Goal: Task Accomplishment & Management: Manage account settings

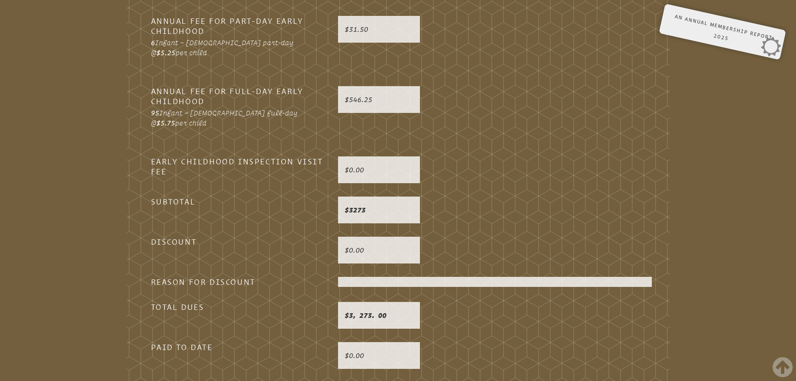
scroll to position [2395, 0]
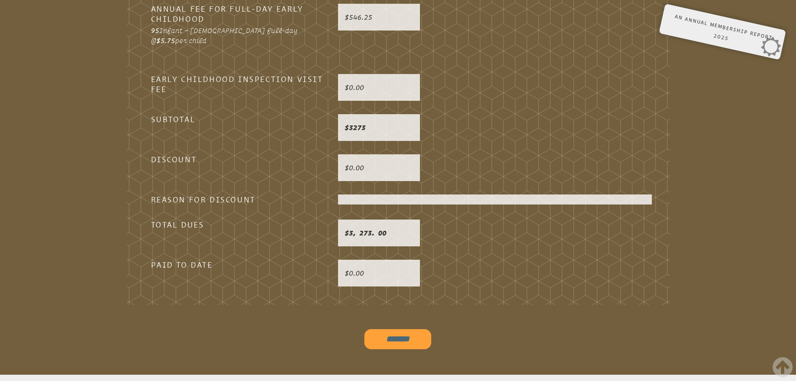
click at [384, 329] on input "*******" at bounding box center [397, 339] width 67 height 20
type input "**********"
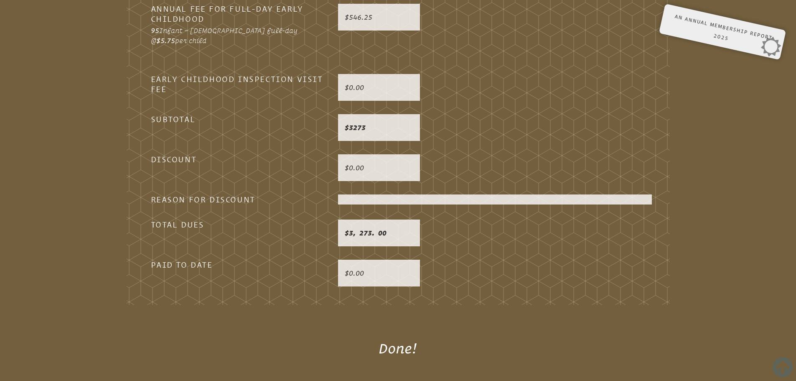
click at [781, 370] on icon at bounding box center [782, 366] width 20 height 23
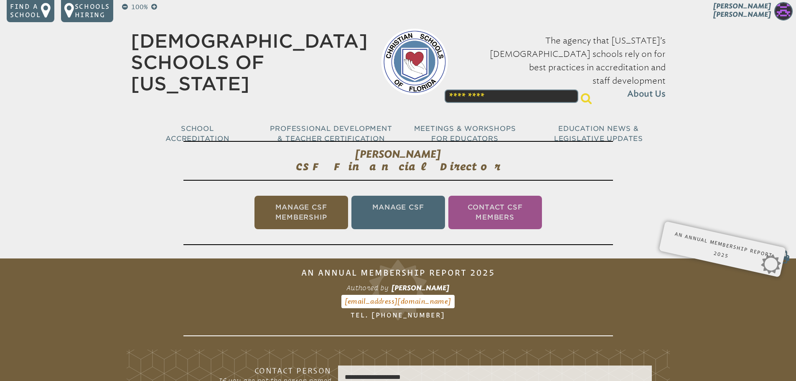
scroll to position [0, 0]
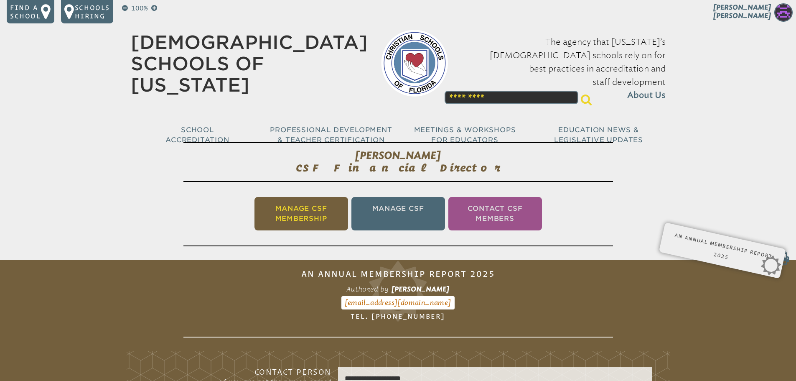
click at [311, 203] on li "Manage CSF Membership" at bounding box center [301, 213] width 94 height 33
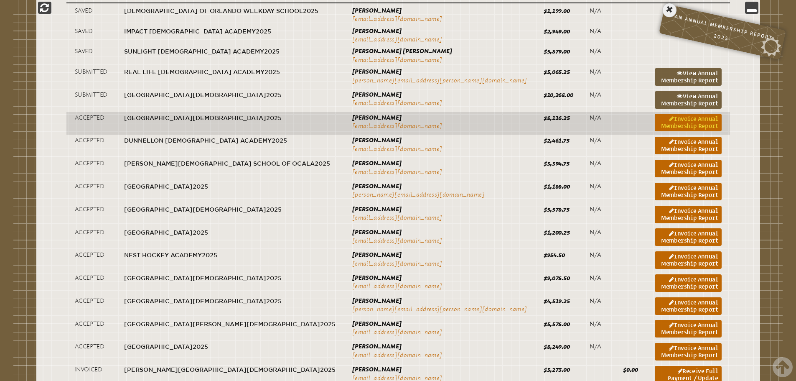
scroll to position [356, 0]
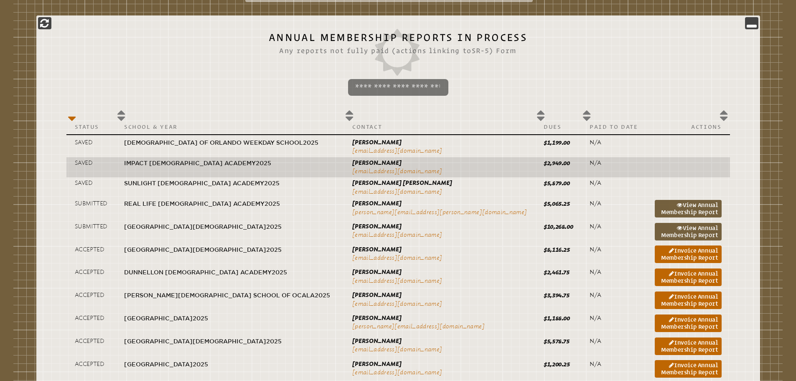
drag, startPoint x: 657, startPoint y: 253, endPoint x: 124, endPoint y: 168, distance: 539.5
click at [657, 253] on link "Invoice Annual Membership Report" at bounding box center [688, 254] width 67 height 18
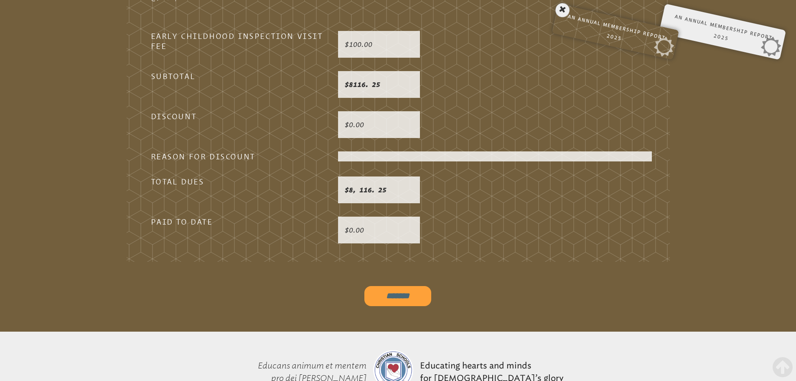
scroll to position [2539, 0]
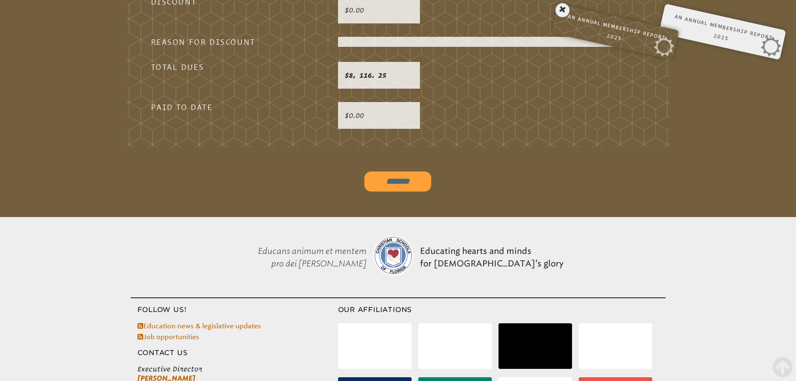
click at [389, 171] on input "*******" at bounding box center [397, 181] width 67 height 20
type input "**********"
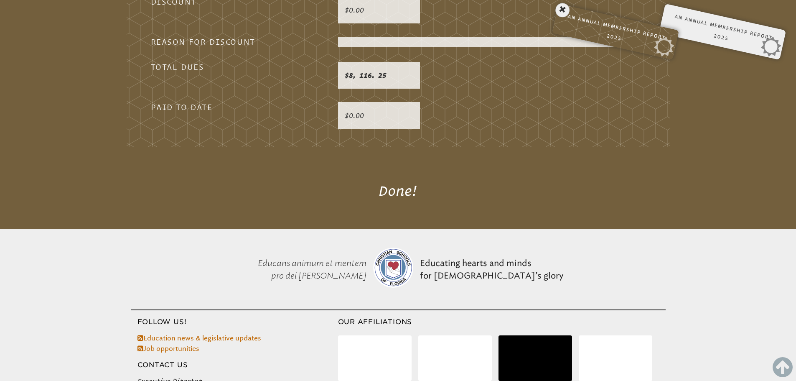
click at [788, 362] on icon at bounding box center [782, 366] width 20 height 23
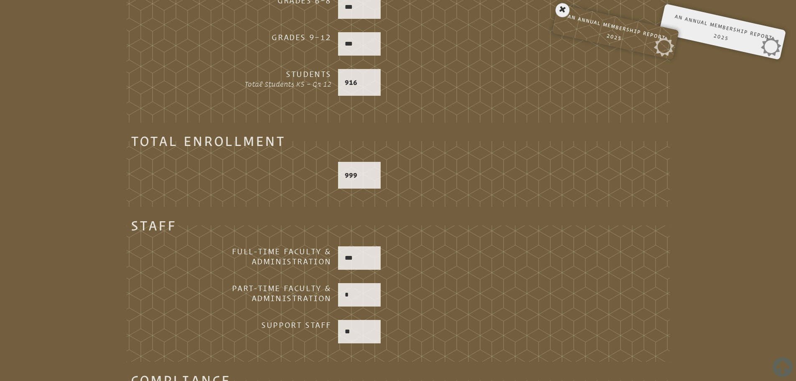
scroll to position [0, 0]
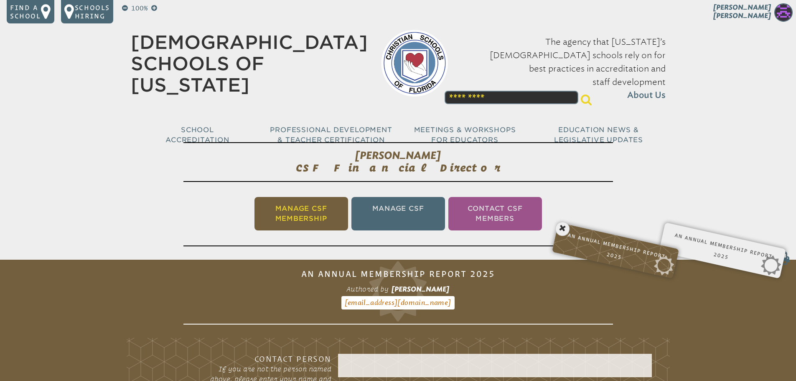
click at [305, 203] on li "Manage CSF Membership" at bounding box center [301, 213] width 94 height 33
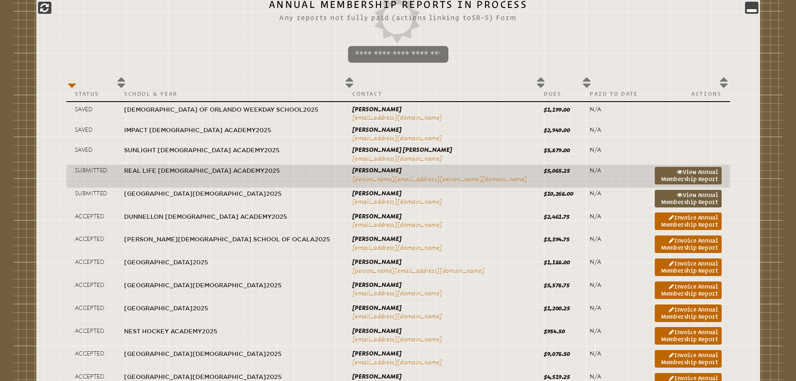
scroll to position [389, 0]
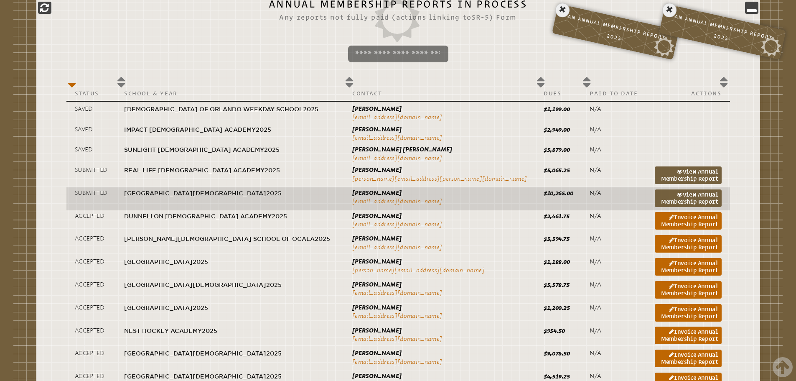
drag, startPoint x: 619, startPoint y: 219, endPoint x: 335, endPoint y: 200, distance: 285.2
click at [655, 219] on link "Invoice Annual Membership Report" at bounding box center [688, 221] width 67 height 18
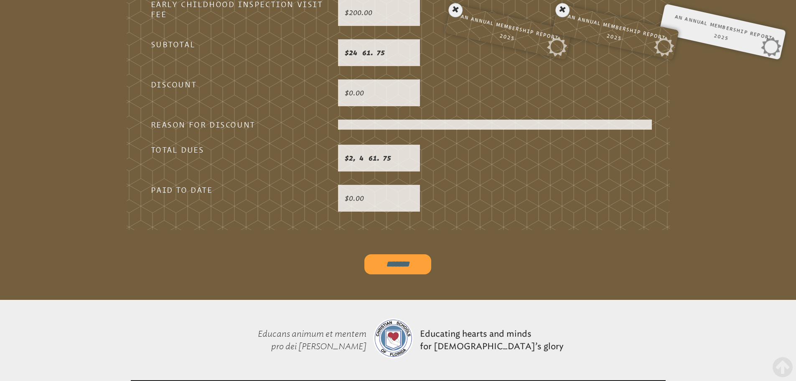
scroll to position [2478, 0]
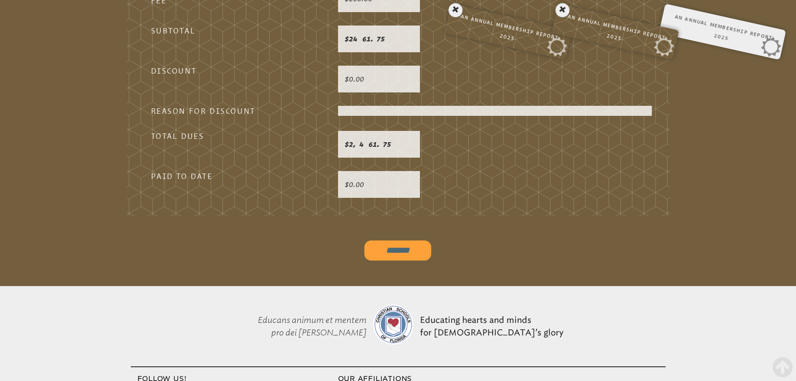
drag, startPoint x: 372, startPoint y: 226, endPoint x: 331, endPoint y: 248, distance: 46.2
click at [372, 240] on input "*******" at bounding box center [397, 250] width 67 height 20
type input "**********"
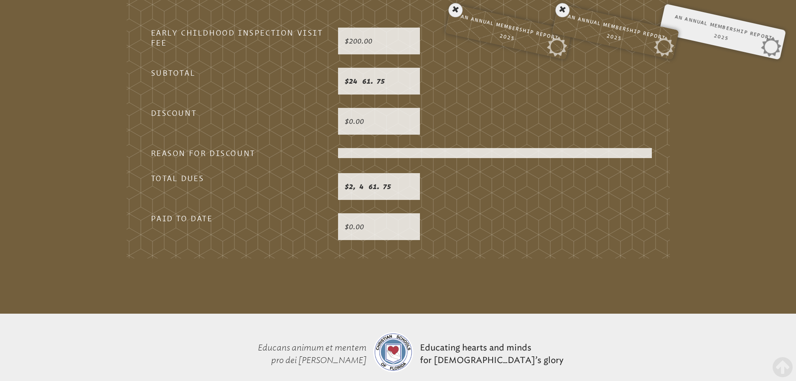
scroll to position [2436, 0]
click at [786, 366] on icon at bounding box center [782, 366] width 20 height 23
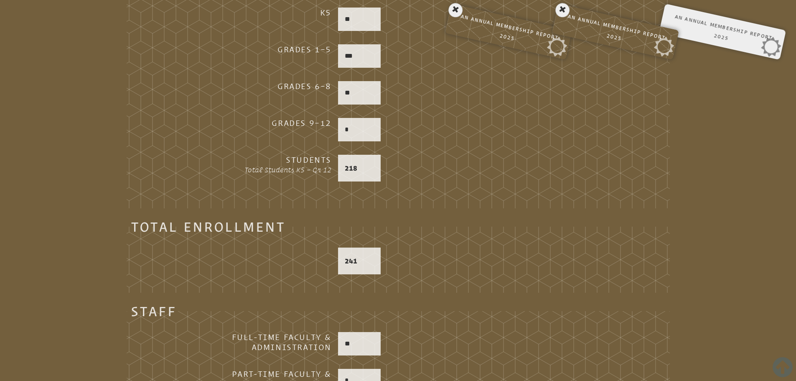
scroll to position [0, 0]
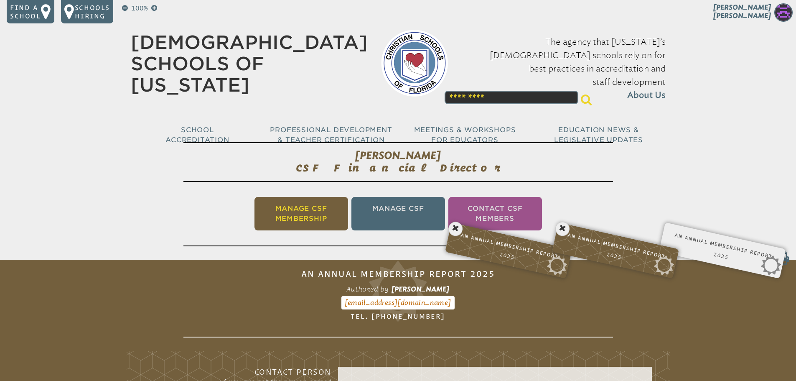
click at [319, 216] on li "Manage CSF Membership" at bounding box center [301, 213] width 94 height 33
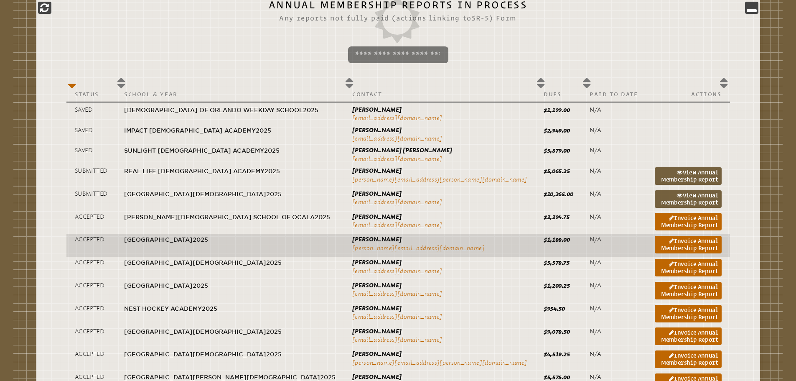
scroll to position [389, 0]
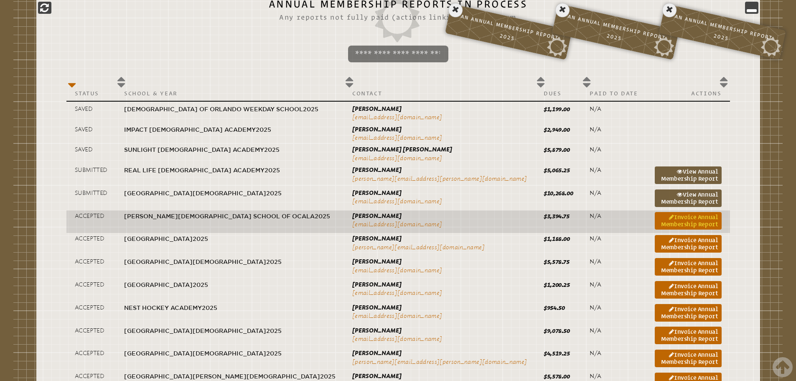
click at [655, 223] on link "Invoice Annual Membership Report" at bounding box center [688, 221] width 67 height 18
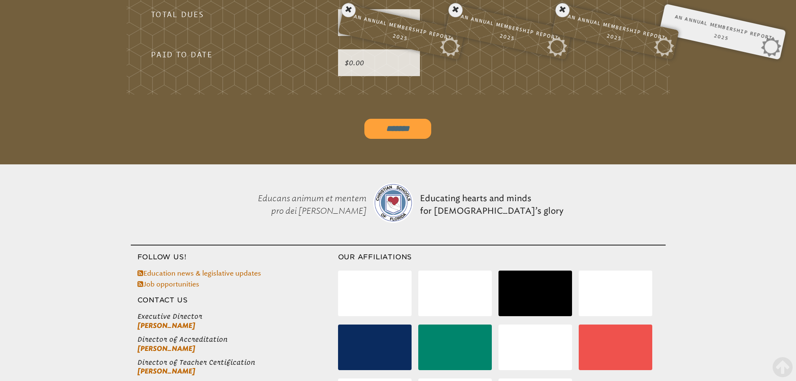
scroll to position [2645, 0]
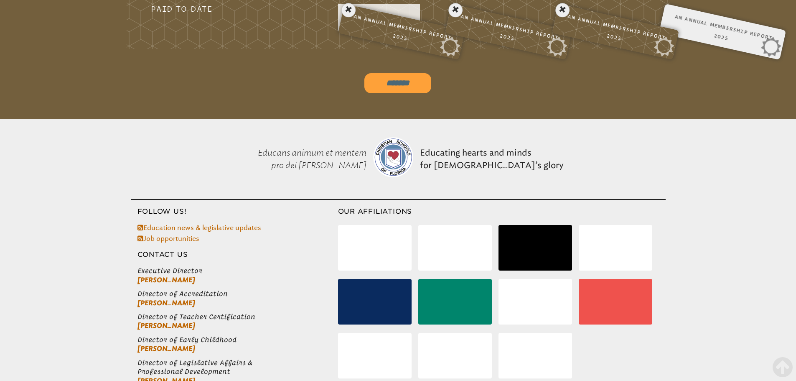
click at [404, 73] on input "*******" at bounding box center [397, 83] width 67 height 20
type input "**********"
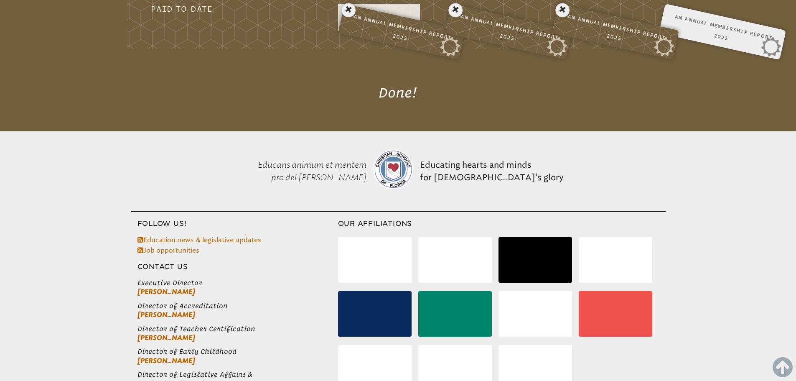
click at [784, 362] on icon at bounding box center [782, 366] width 20 height 23
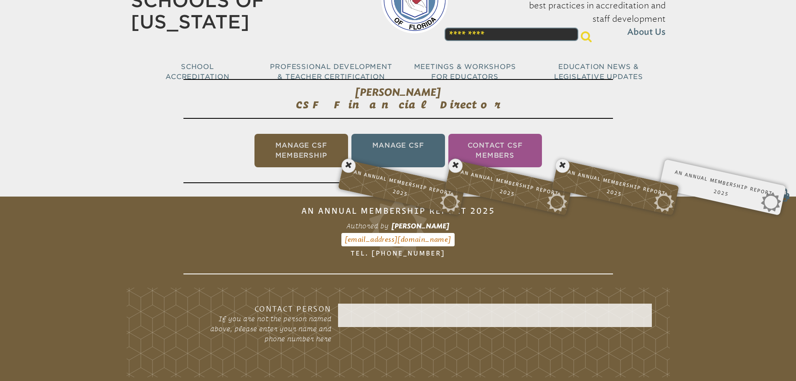
scroll to position [167, 0]
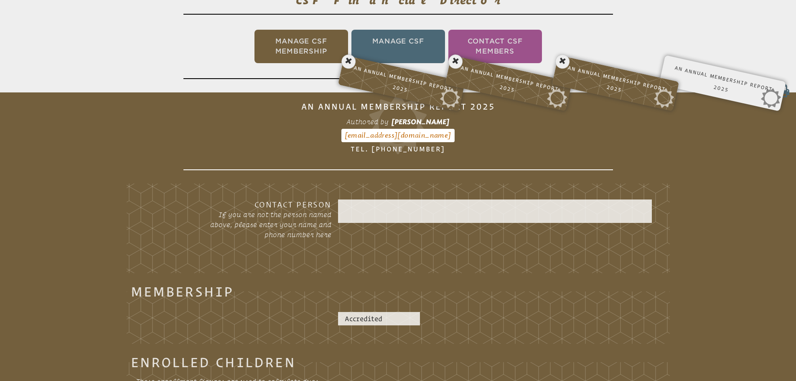
click at [295, 54] on li "Manage CSF Membership" at bounding box center [301, 46] width 94 height 33
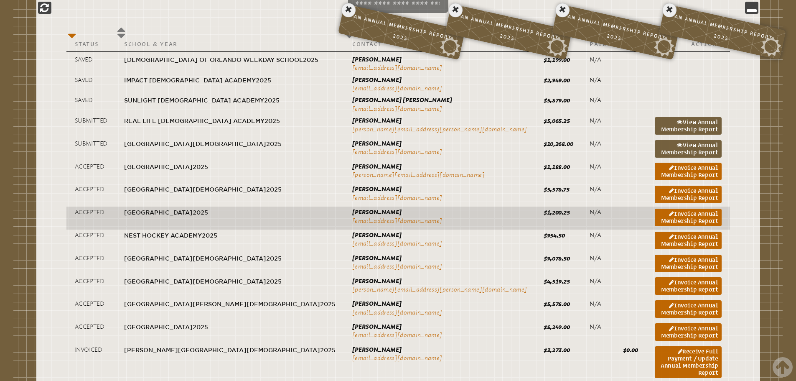
scroll to position [431, 0]
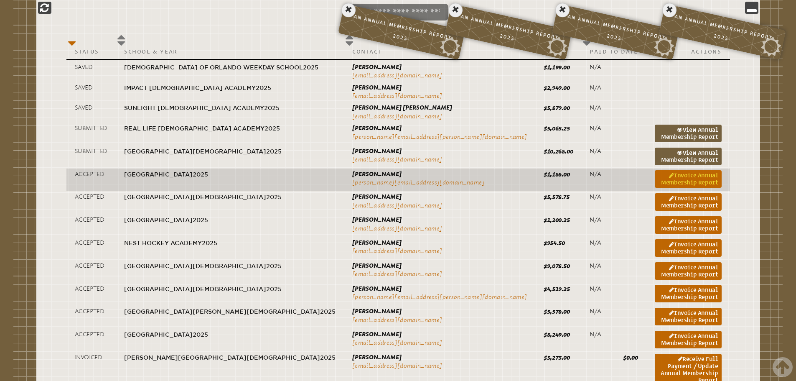
click at [655, 179] on link "Invoice Annual Membership Report" at bounding box center [688, 179] width 67 height 18
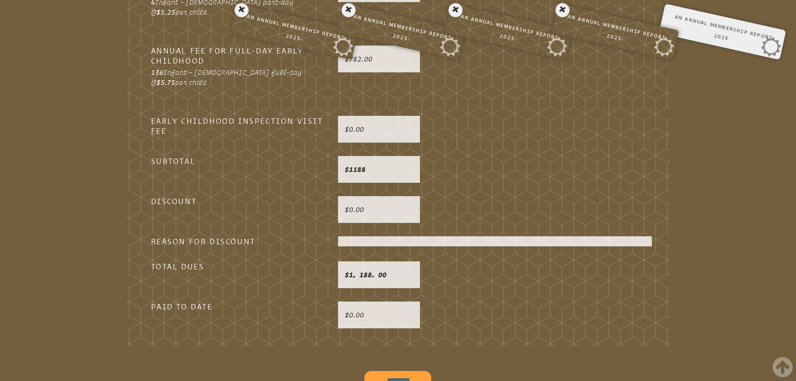
scroll to position [2353, 0]
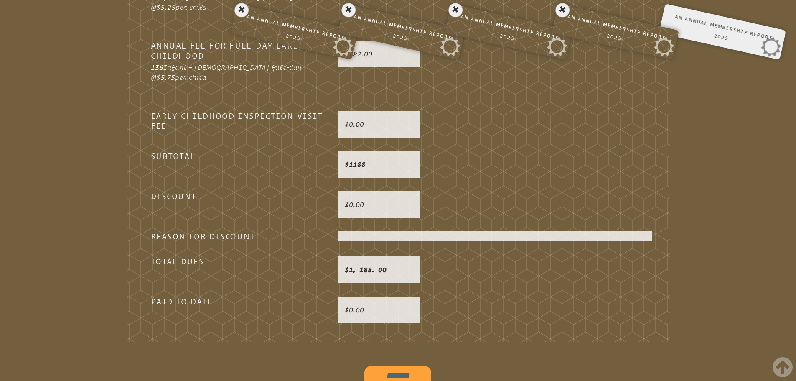
drag, startPoint x: 377, startPoint y: 350, endPoint x: 315, endPoint y: 380, distance: 68.2
click at [377, 366] on input "*******" at bounding box center [397, 376] width 67 height 20
type input "**********"
click at [782, 368] on icon at bounding box center [782, 366] width 20 height 23
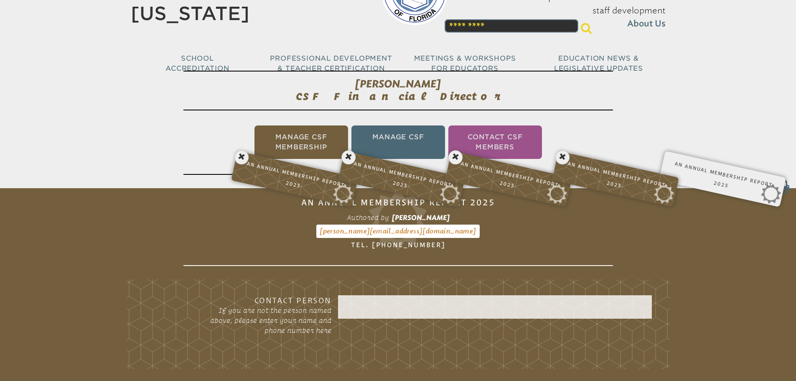
scroll to position [0, 0]
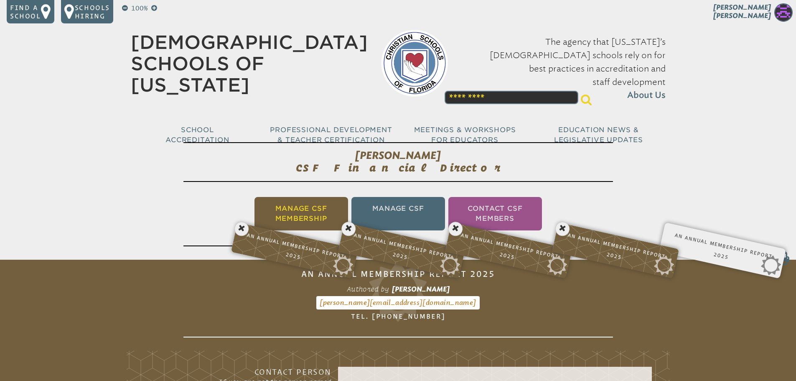
click at [287, 209] on li "Manage CSF Membership" at bounding box center [301, 213] width 94 height 33
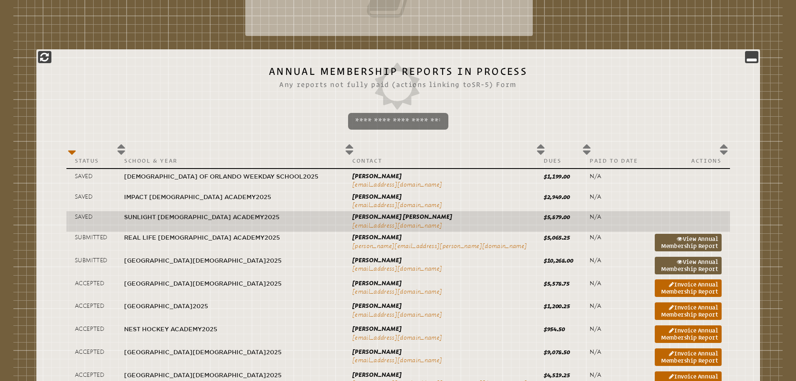
scroll to position [431, 0]
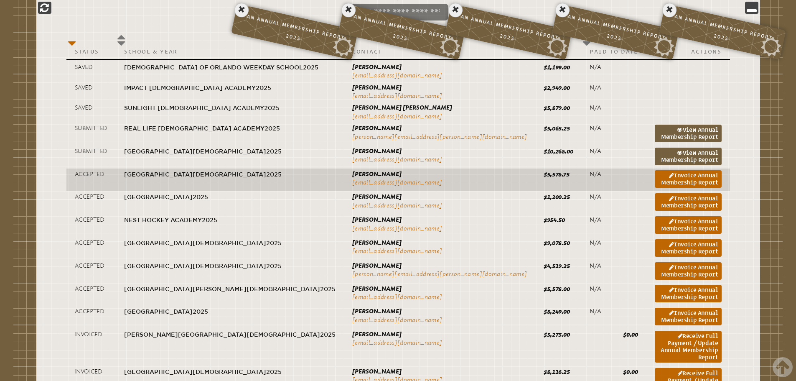
drag, startPoint x: 636, startPoint y: 178, endPoint x: 460, endPoint y: 186, distance: 176.5
click at [655, 178] on link "Invoice Annual Membership Report" at bounding box center [688, 179] width 67 height 18
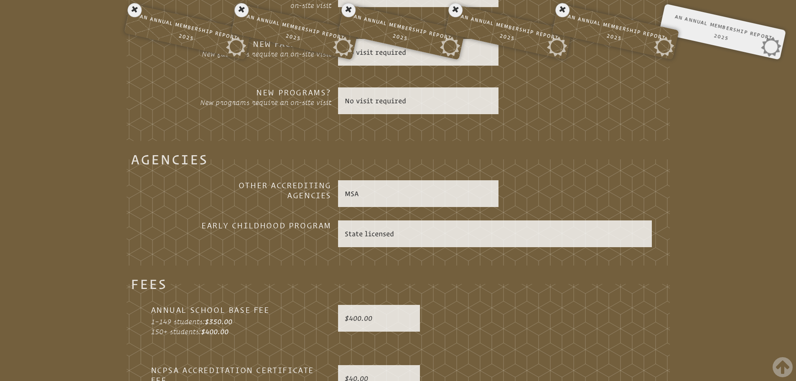
scroll to position [1810, 0]
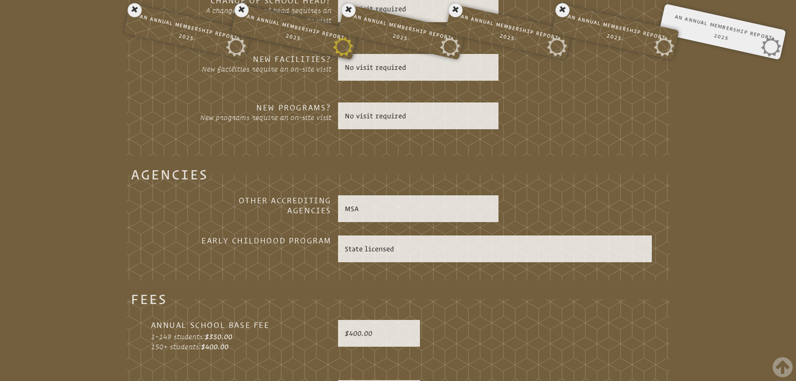
click at [272, 23] on p "An Annual Membership Report 2025 View SR-5" at bounding box center [294, 32] width 115 height 44
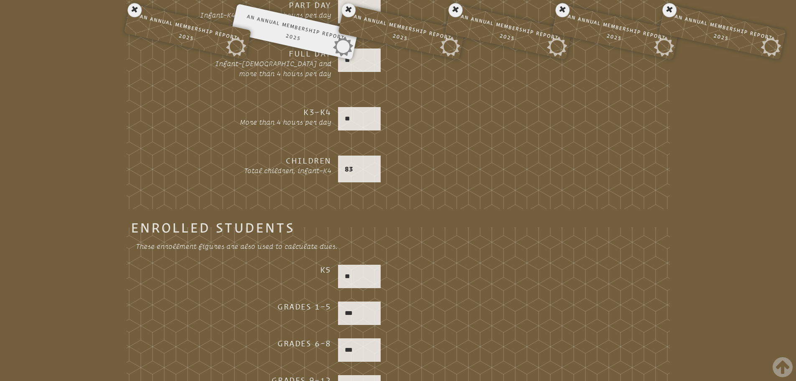
scroll to position [139, 0]
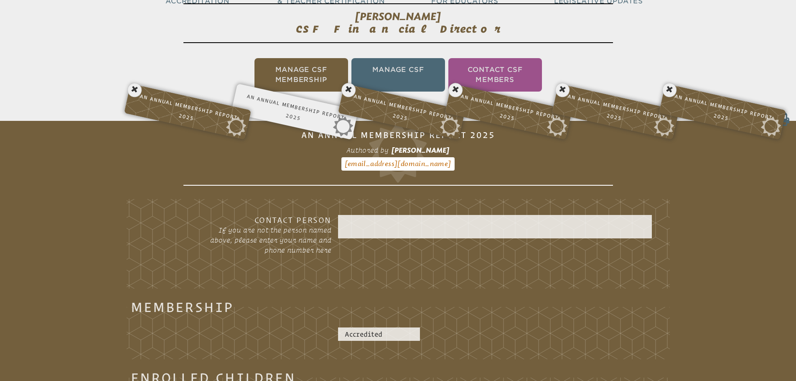
click at [193, 110] on p "An Annual Membership Report 2025 View SR-5" at bounding box center [187, 111] width 115 height 44
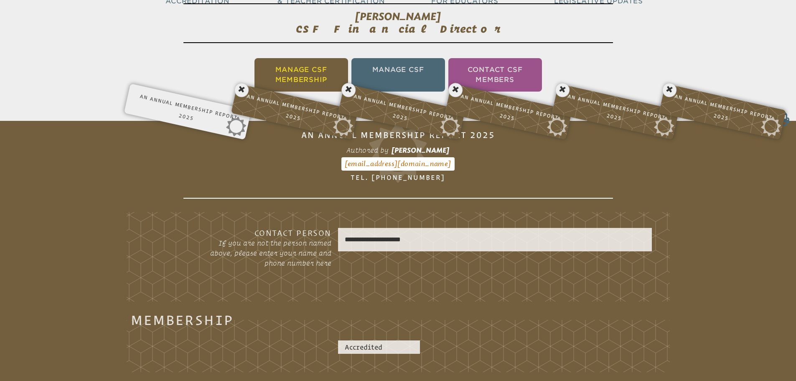
click at [284, 72] on li "Manage CSF Membership" at bounding box center [301, 74] width 94 height 33
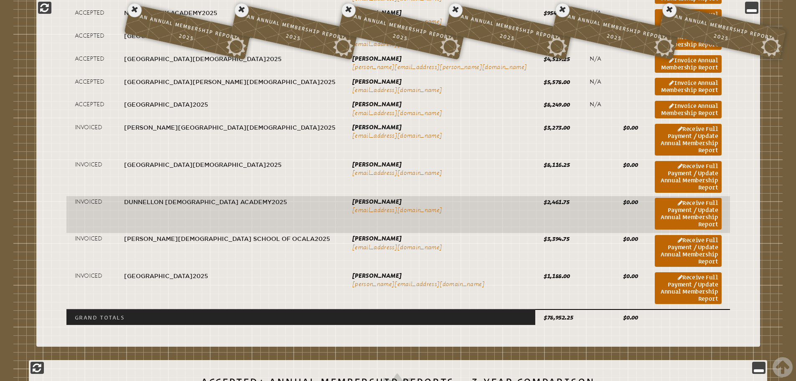
scroll to position [640, 0]
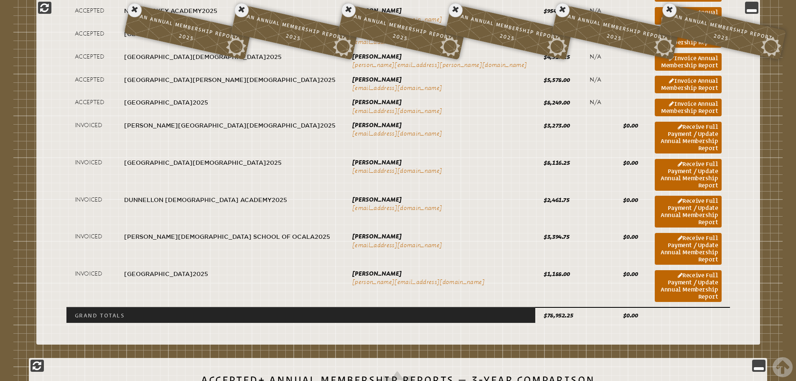
click at [655, 281] on link "Receive Full Payment / Update Annual Membership Report" at bounding box center [688, 286] width 67 height 32
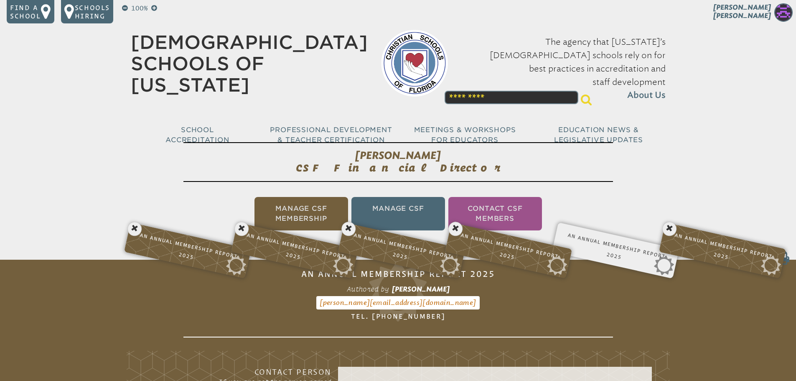
drag, startPoint x: 278, startPoint y: 205, endPoint x: 273, endPoint y: 205, distance: 4.6
click at [278, 205] on li "Manage CSF Membership" at bounding box center [301, 213] width 94 height 33
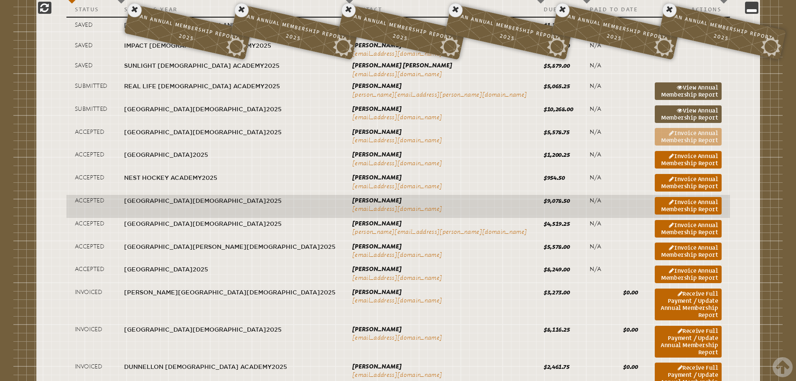
scroll to position [473, 0]
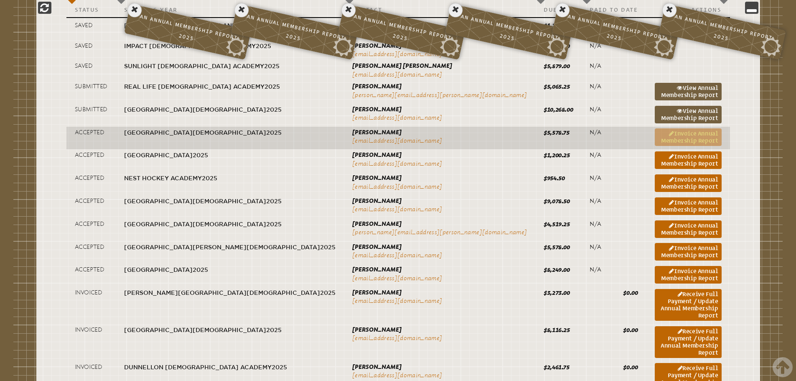
click at [655, 138] on link "Invoice Annual Membership Report" at bounding box center [688, 137] width 67 height 18
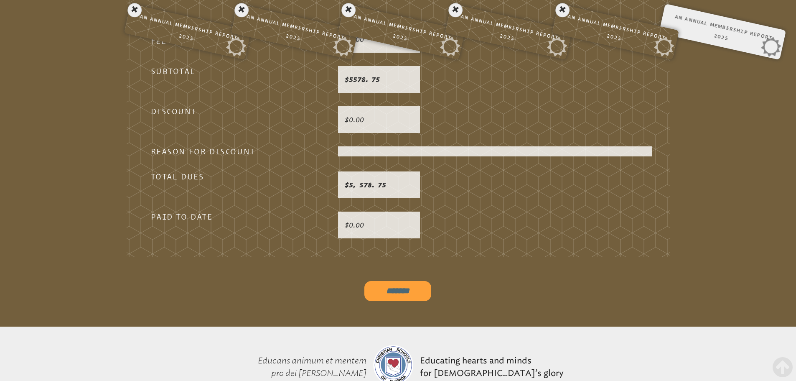
scroll to position [2478, 0]
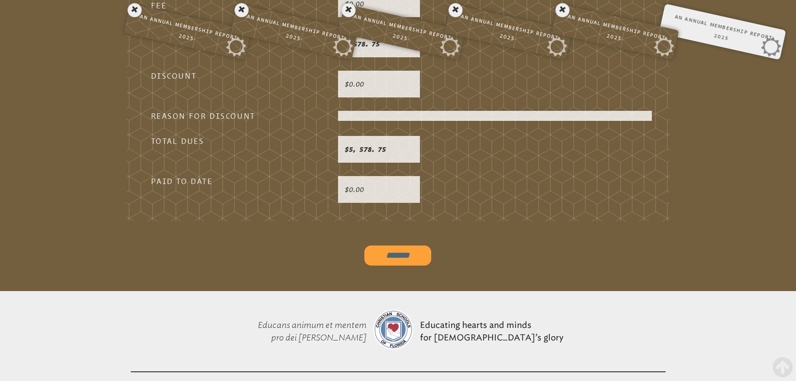
click at [409, 245] on input "*******" at bounding box center [397, 255] width 67 height 20
type input "**********"
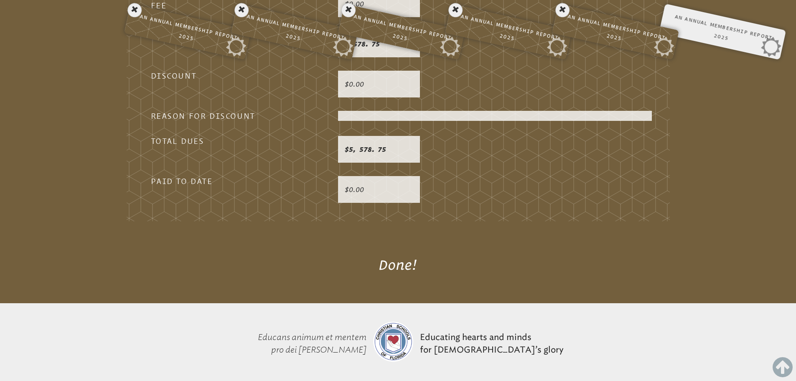
click at [777, 363] on icon at bounding box center [782, 366] width 20 height 23
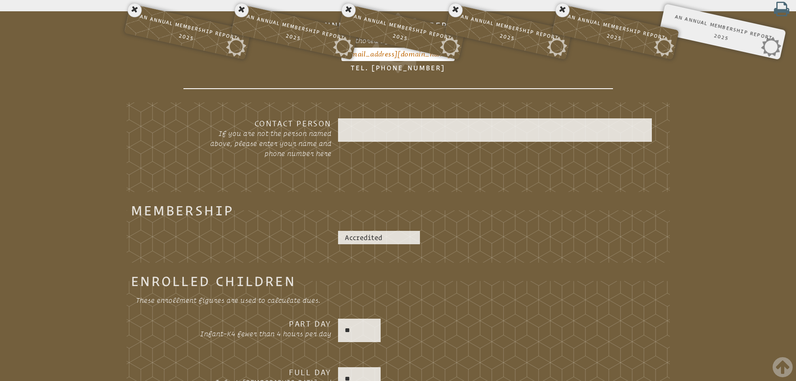
scroll to position [0, 0]
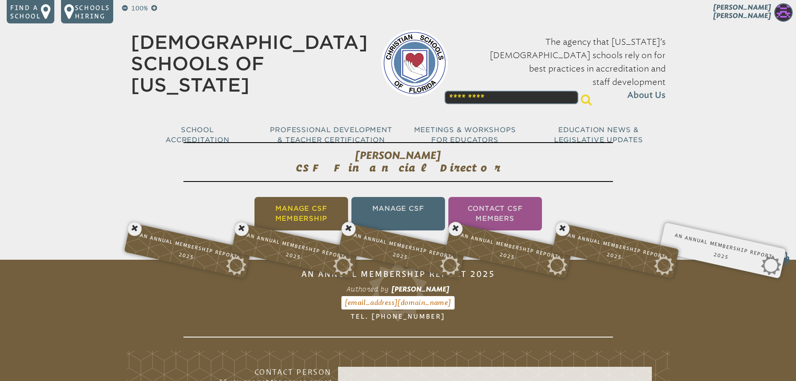
click at [302, 214] on li "Manage CSF Membership" at bounding box center [301, 213] width 94 height 33
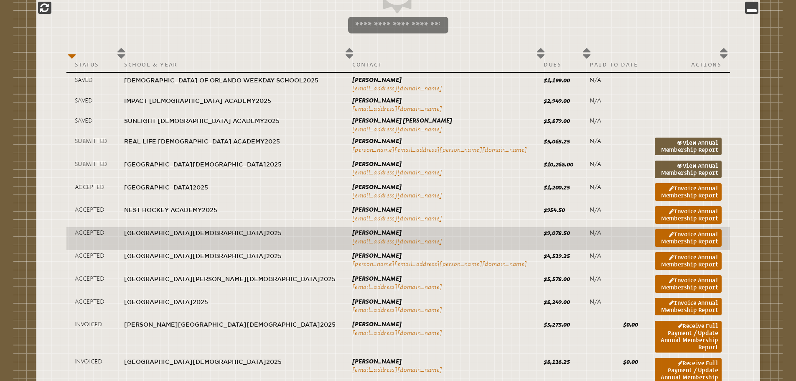
scroll to position [431, 0]
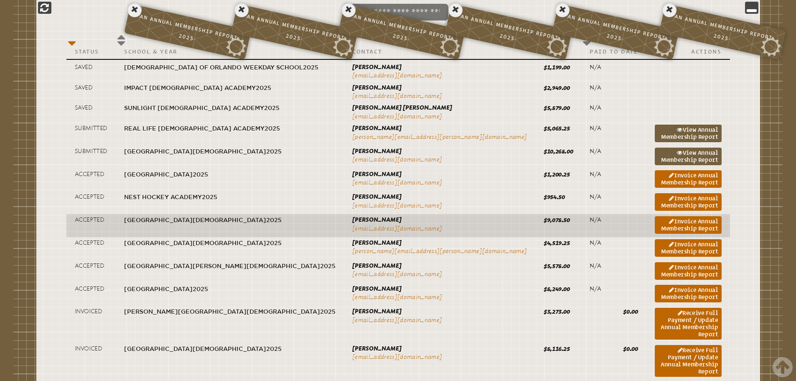
drag, startPoint x: 625, startPoint y: 180, endPoint x: 163, endPoint y: 229, distance: 465.0
click at [655, 180] on link "Invoice Annual Membership Report" at bounding box center [688, 179] width 67 height 18
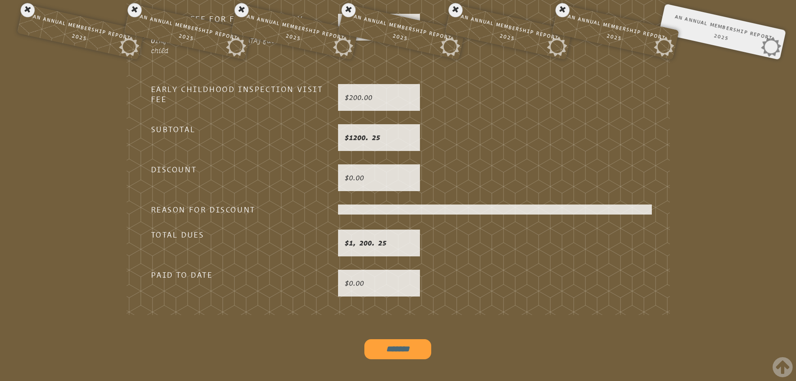
scroll to position [2478, 0]
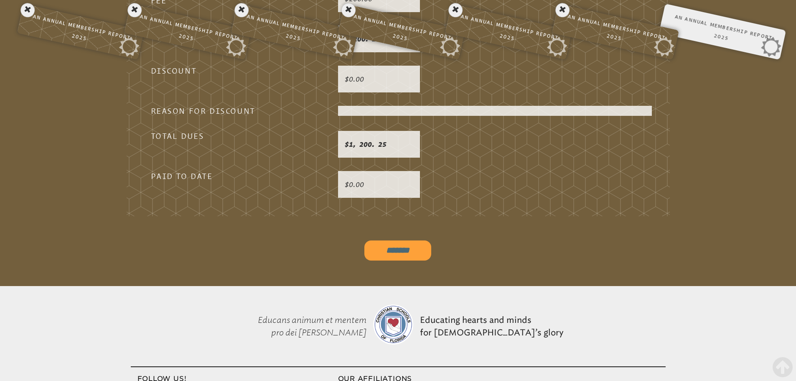
click at [386, 240] on input "*******" at bounding box center [397, 250] width 67 height 20
type input "**********"
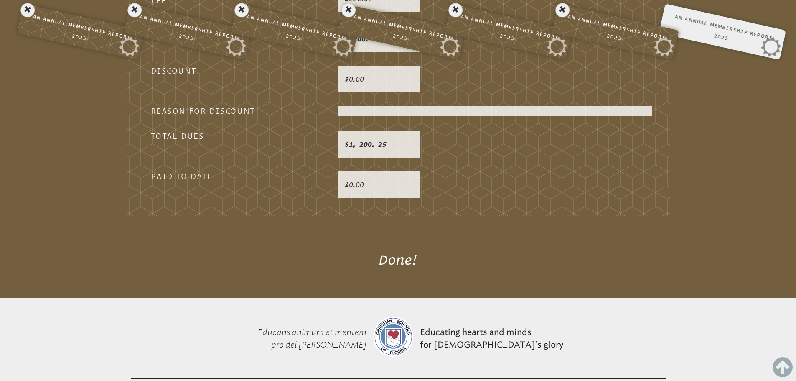
click at [782, 363] on icon at bounding box center [782, 366] width 20 height 23
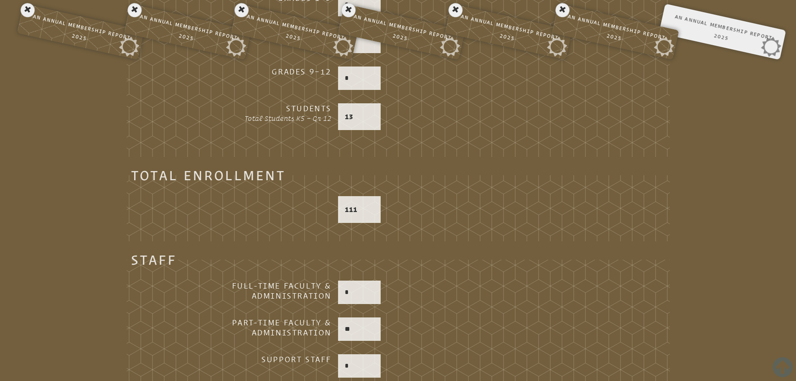
scroll to position [0, 0]
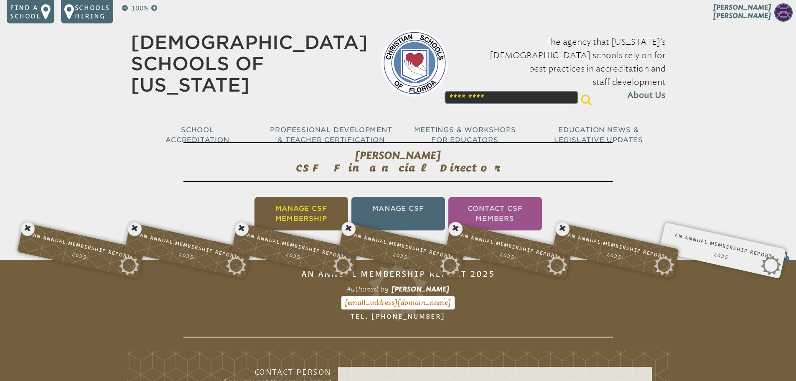
click at [297, 203] on li "Manage CSF Membership" at bounding box center [301, 213] width 94 height 33
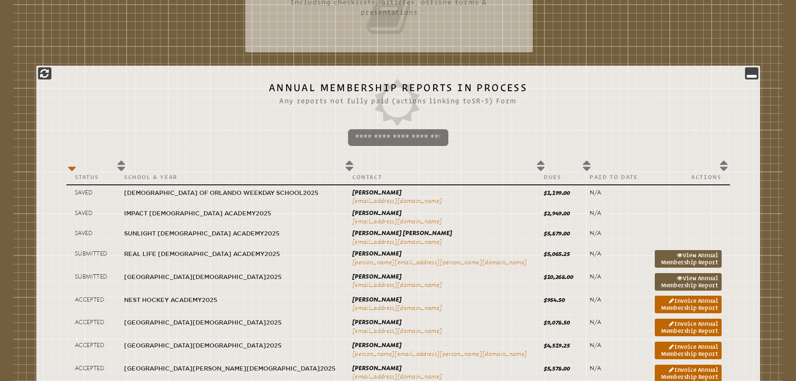
scroll to position [473, 0]
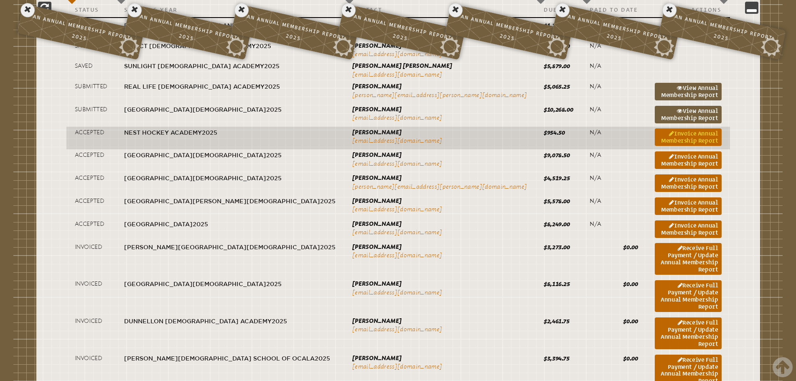
click at [655, 134] on link "Invoice Annual Membership Report" at bounding box center [688, 137] width 67 height 18
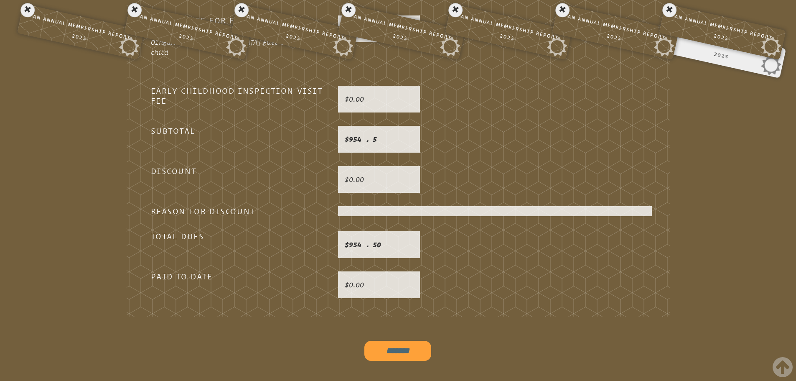
scroll to position [2381, 0]
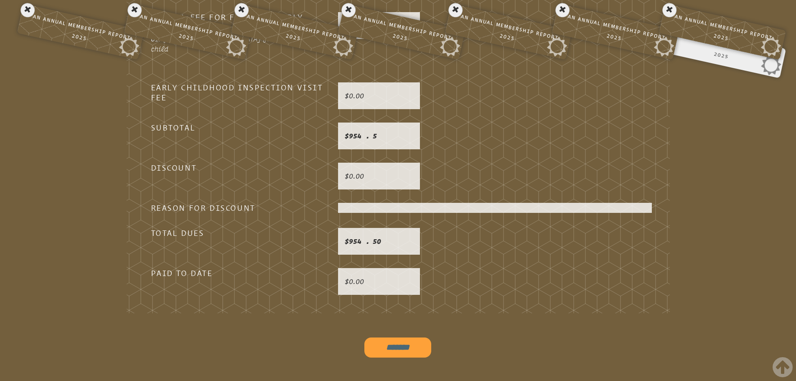
drag, startPoint x: 370, startPoint y: 323, endPoint x: 363, endPoint y: 307, distance: 17.0
click at [370, 337] on input "*******" at bounding box center [397, 347] width 67 height 20
type input "**********"
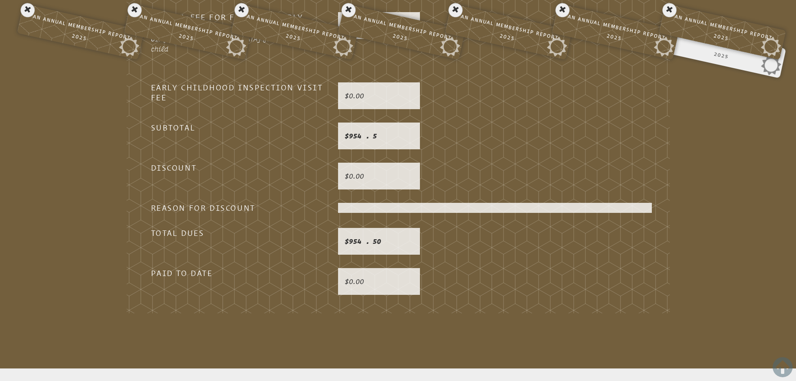
click at [785, 379] on div at bounding box center [782, 367] width 20 height 27
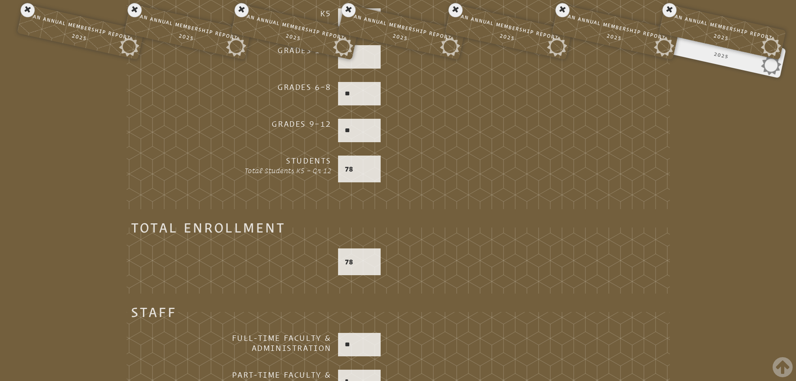
scroll to position [0, 0]
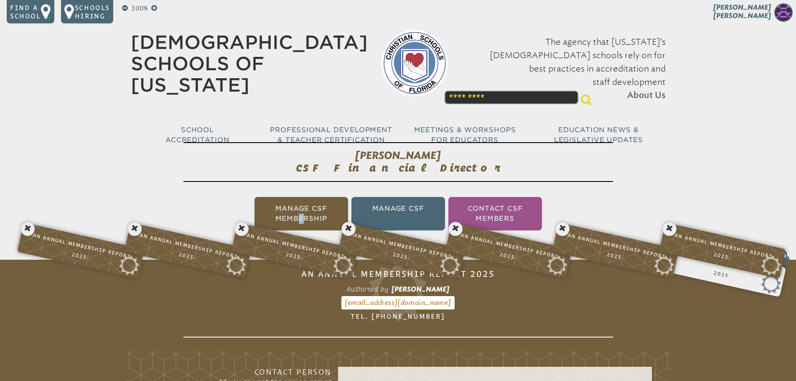
click at [325, 209] on li "Manage CSF Membership" at bounding box center [301, 213] width 94 height 33
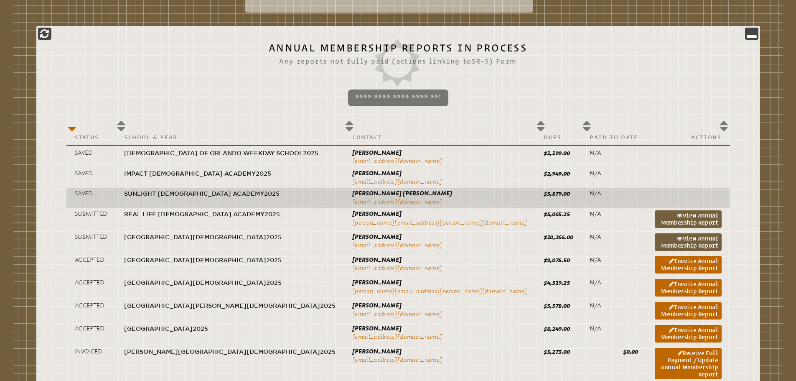
scroll to position [389, 0]
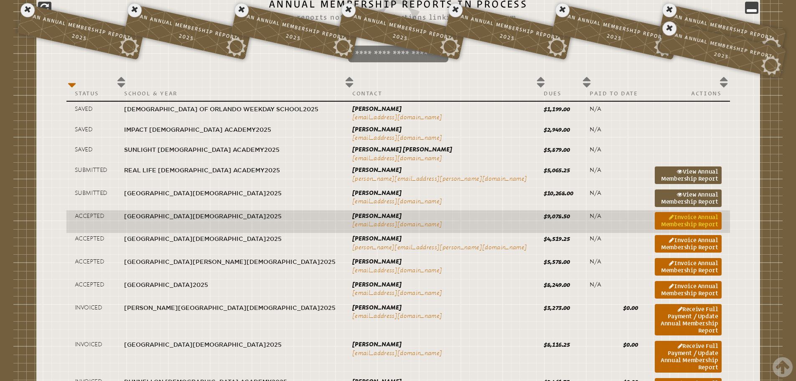
click at [655, 217] on link "Invoice Annual Membership Report" at bounding box center [688, 221] width 67 height 18
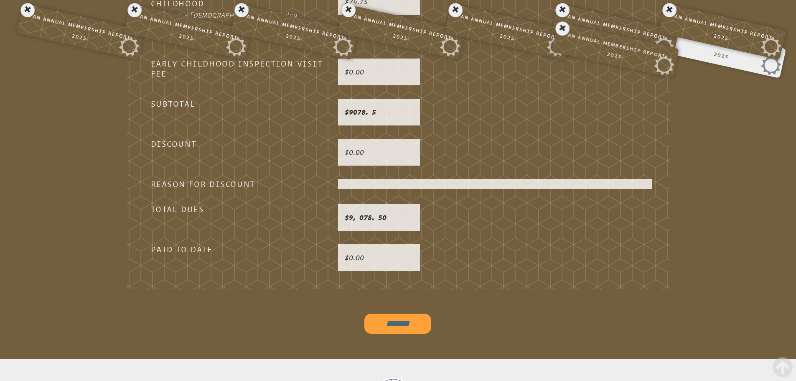
scroll to position [2395, 0]
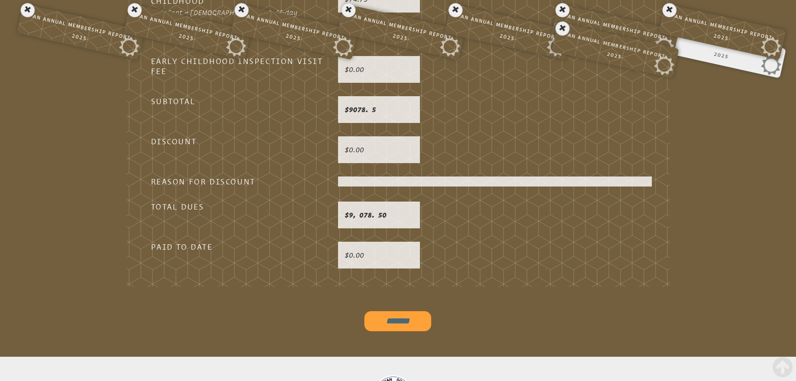
drag, startPoint x: 413, startPoint y: 298, endPoint x: 410, endPoint y: 304, distance: 6.5
click at [413, 311] on input "*******" at bounding box center [397, 321] width 67 height 20
type input "**********"
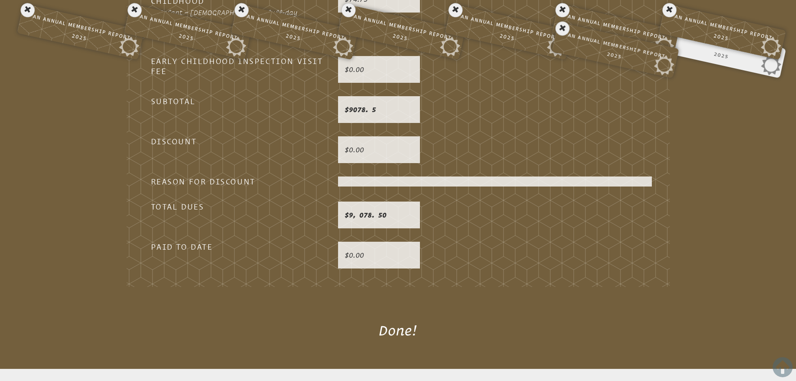
click at [783, 365] on icon at bounding box center [782, 366] width 20 height 23
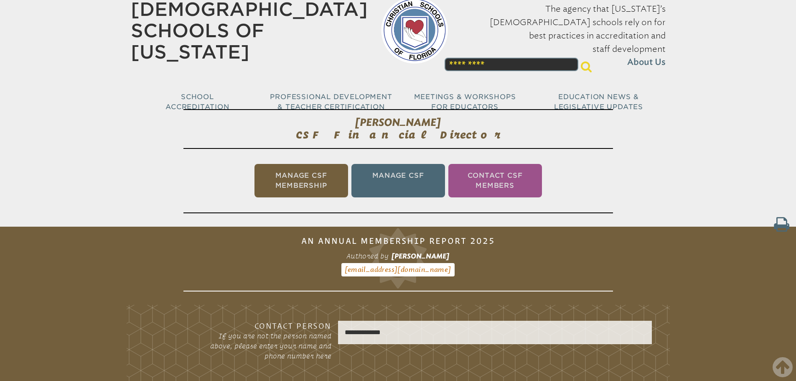
scroll to position [0, 0]
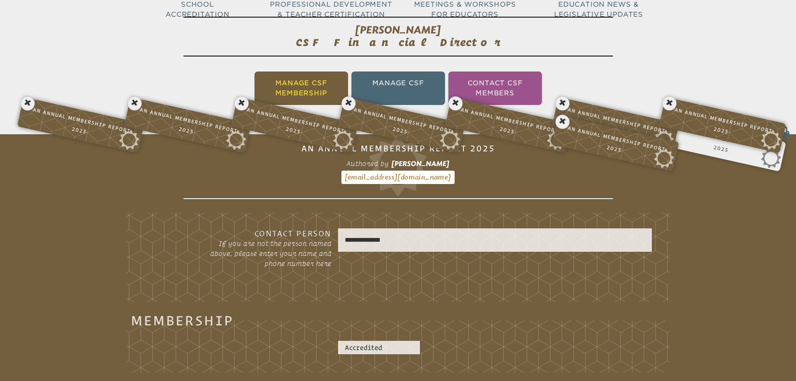
click at [275, 84] on li "Manage CSF Membership" at bounding box center [301, 87] width 94 height 33
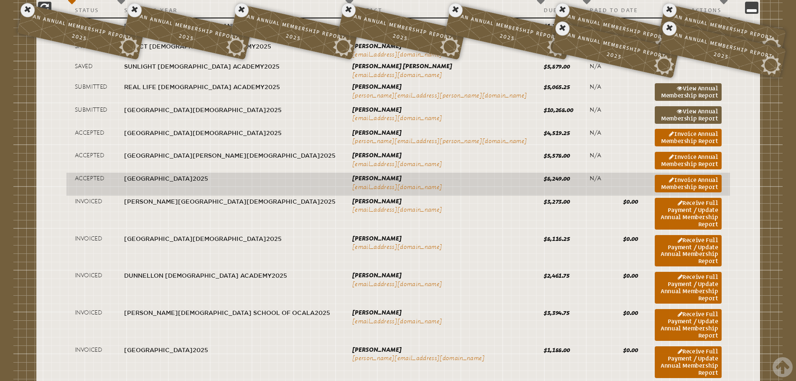
scroll to position [473, 0]
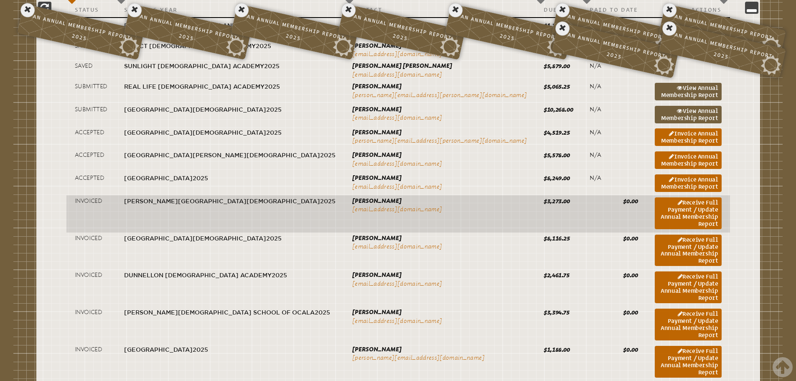
drag, startPoint x: 644, startPoint y: 133, endPoint x: 346, endPoint y: 198, distance: 305.2
click at [655, 133] on link "Invoice Annual Membership Report" at bounding box center [688, 137] width 67 height 18
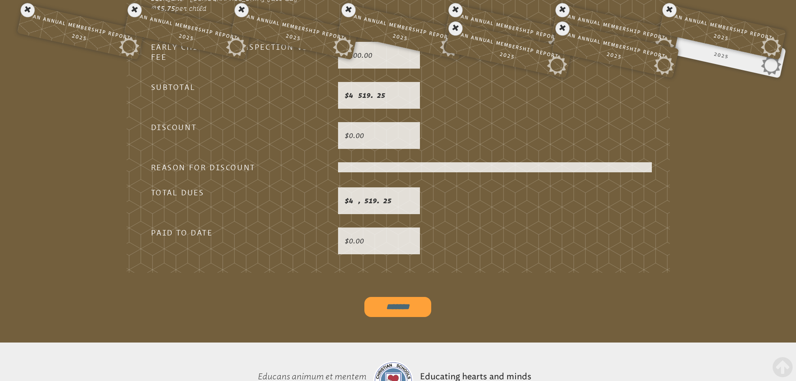
scroll to position [2436, 0]
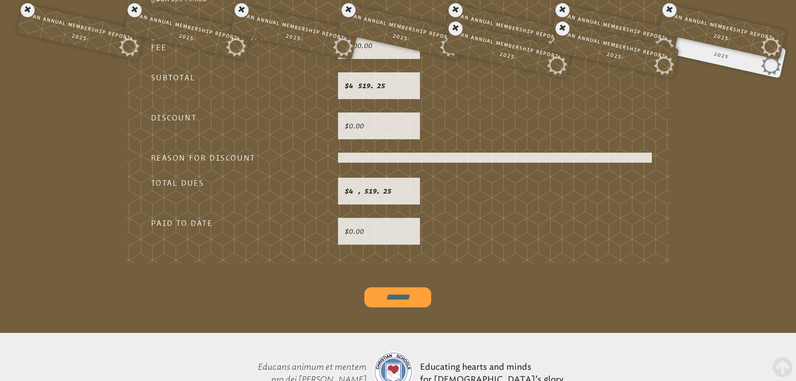
click at [424, 287] on input "*******" at bounding box center [397, 297] width 67 height 20
type input "**********"
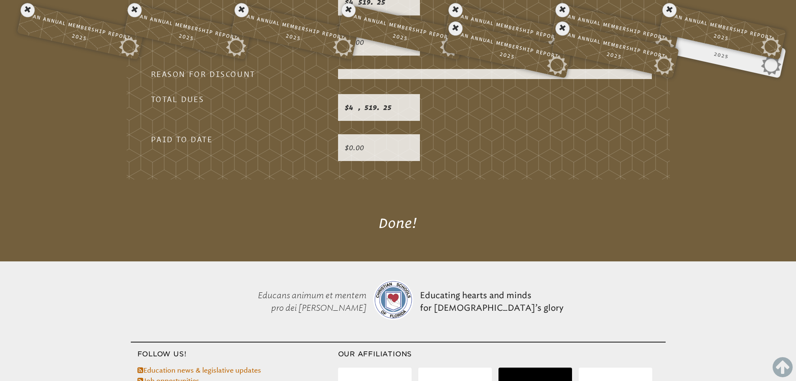
click at [781, 373] on icon at bounding box center [782, 366] width 20 height 23
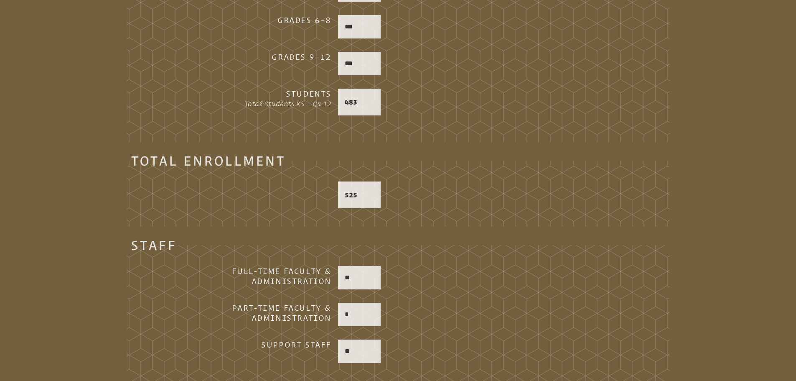
scroll to position [0, 0]
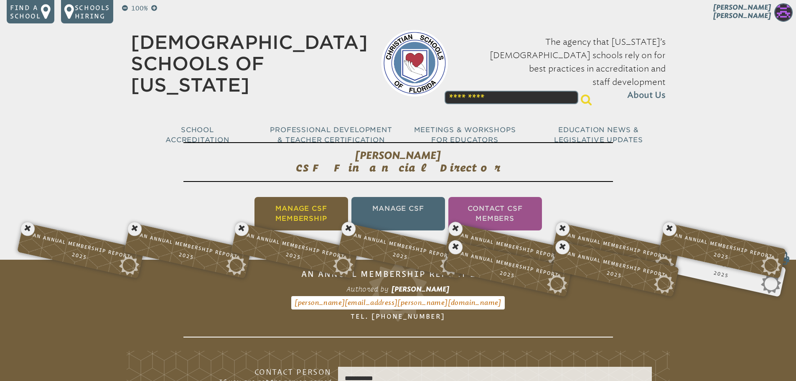
click at [279, 212] on li "Manage CSF Membership" at bounding box center [301, 213] width 94 height 33
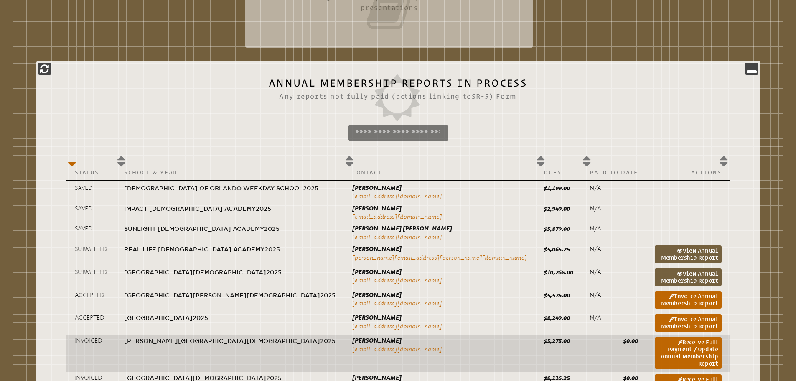
scroll to position [389, 0]
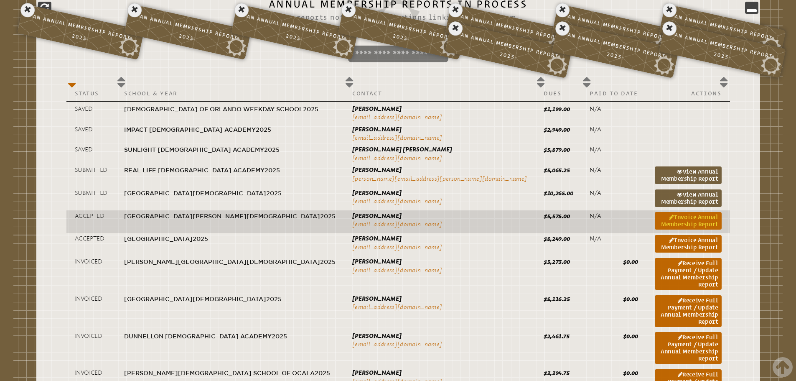
click at [655, 220] on link "Invoice Annual Membership Report" at bounding box center [688, 221] width 67 height 18
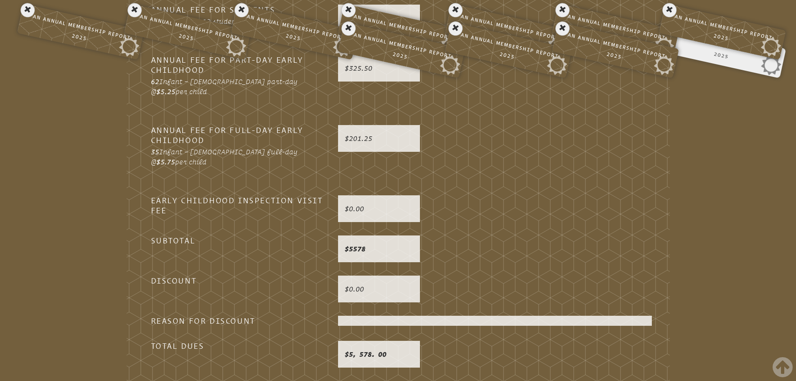
scroll to position [2269, 0]
